Goal: Find specific page/section: Find specific page/section

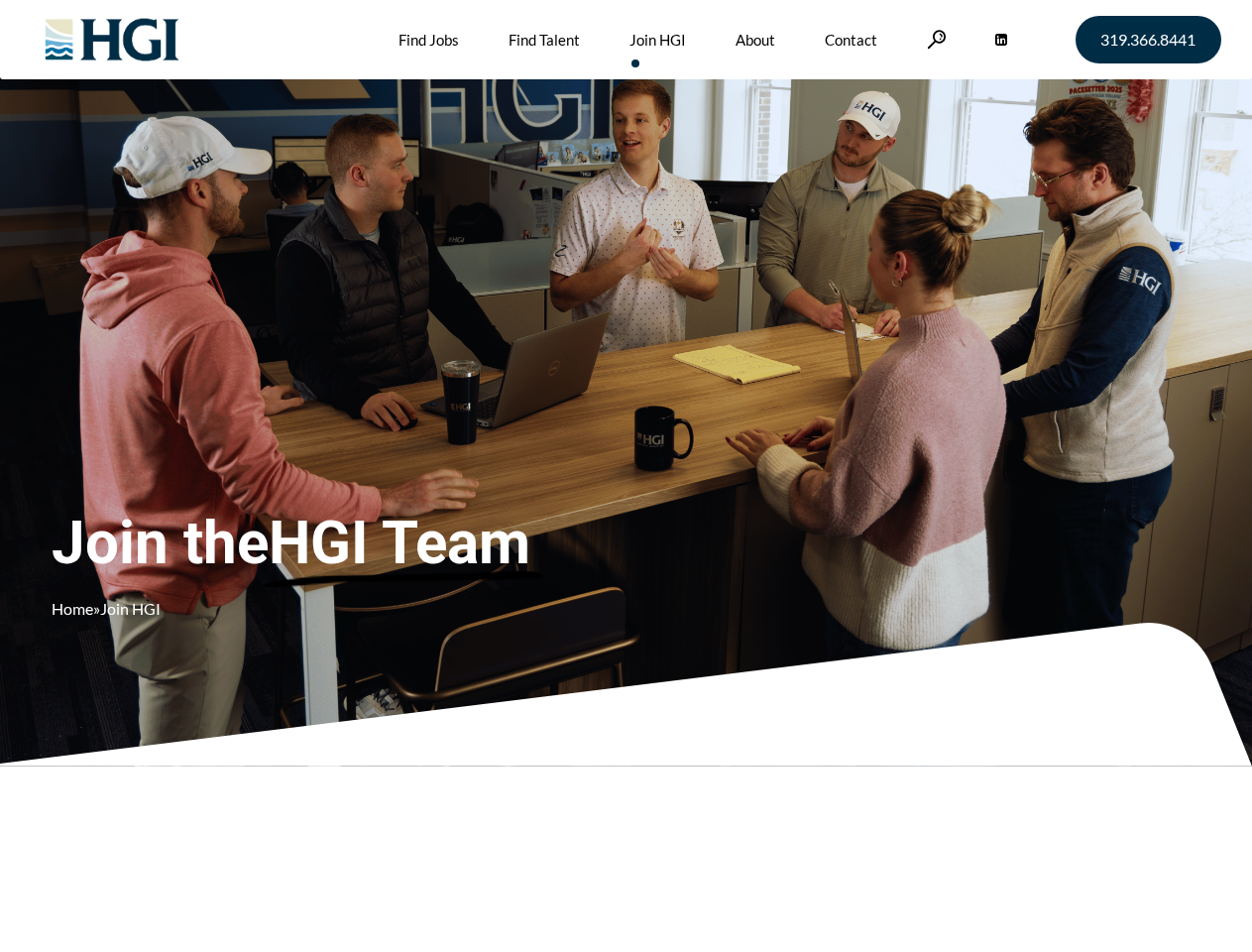
click at [626, 476] on div "Join the HGI Team Home » Join HGI" at bounding box center [371, 447] width 637 height 386
click at [934, 39] on link at bounding box center [937, 39] width 20 height 19
